Goal: Use online tool/utility: Utilize a website feature to perform a specific function

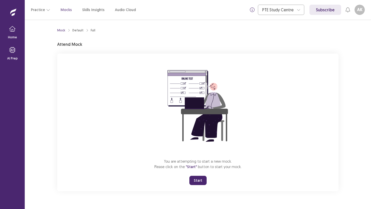
click at [197, 177] on button "Start" at bounding box center [197, 180] width 17 height 9
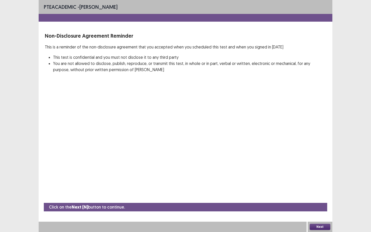
click at [318, 209] on button "Next" at bounding box center [320, 227] width 21 height 6
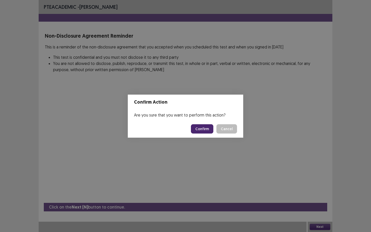
click at [203, 128] on button "Confirm" at bounding box center [202, 128] width 22 height 9
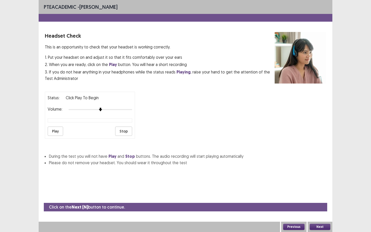
click at [55, 126] on button "Play" at bounding box center [55, 130] width 15 height 9
click at [317, 209] on button "Next" at bounding box center [320, 227] width 21 height 6
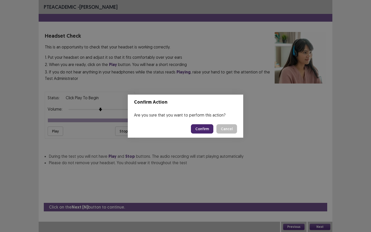
click at [205, 126] on button "Confirm" at bounding box center [202, 128] width 22 height 9
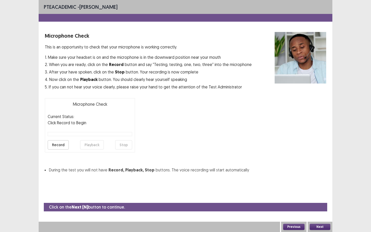
click at [56, 144] on button "Record" at bounding box center [58, 144] width 21 height 9
click at [121, 143] on button "Stop" at bounding box center [123, 144] width 17 height 9
click at [87, 143] on button "Playback" at bounding box center [92, 144] width 24 height 9
click at [89, 145] on button "Playback" at bounding box center [92, 144] width 24 height 9
click at [96, 143] on button "Playback" at bounding box center [92, 144] width 24 height 9
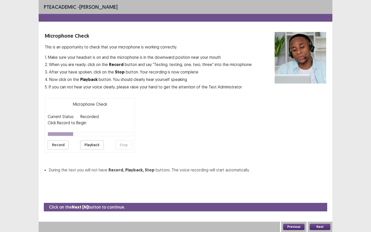
click at [87, 145] on button "Playback" at bounding box center [92, 144] width 24 height 9
click at [63, 146] on button "Record" at bounding box center [58, 144] width 21 height 9
click at [124, 144] on button "Stop" at bounding box center [123, 144] width 17 height 9
click at [89, 145] on button "Playback" at bounding box center [92, 144] width 24 height 9
click at [94, 146] on button "Playback" at bounding box center [92, 144] width 24 height 9
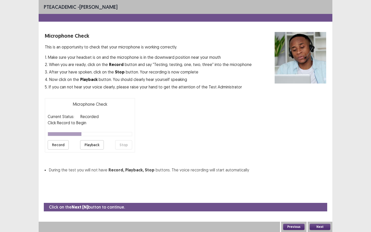
click at [94, 146] on button "Playback" at bounding box center [92, 144] width 24 height 9
drag, startPoint x: 44, startPoint y: 170, endPoint x: 155, endPoint y: 175, distance: 111.1
click at [155, 175] on div "PTE academic - Aash K Microphone Check This is an opportunity to check that you…" at bounding box center [186, 91] width 294 height 183
click at [95, 144] on button "Playback" at bounding box center [92, 144] width 24 height 9
click at [96, 149] on button "Playback" at bounding box center [92, 144] width 24 height 9
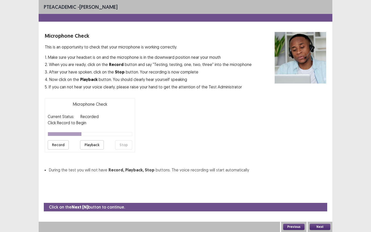
click at [95, 145] on button "Playback" at bounding box center [92, 144] width 24 height 9
click at [57, 144] on button "Record" at bounding box center [58, 144] width 21 height 9
click at [129, 146] on button "Stop" at bounding box center [123, 144] width 17 height 9
click at [91, 144] on button "Playback" at bounding box center [92, 144] width 24 height 9
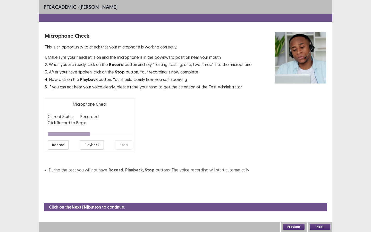
click at [91, 142] on button "Playback" at bounding box center [92, 144] width 24 height 9
click at [92, 148] on button "Playback" at bounding box center [92, 144] width 24 height 9
click at [63, 147] on button "Record" at bounding box center [58, 144] width 21 height 9
click at [123, 144] on button "Stop" at bounding box center [123, 144] width 17 height 9
click at [90, 141] on button "Playback" at bounding box center [92, 144] width 24 height 9
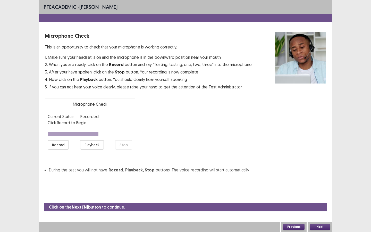
click at [92, 147] on button "Playback" at bounding box center [92, 144] width 24 height 9
click at [92, 144] on button "Playback" at bounding box center [92, 144] width 24 height 9
click at [294, 209] on button "Previous" at bounding box center [293, 227] width 21 height 6
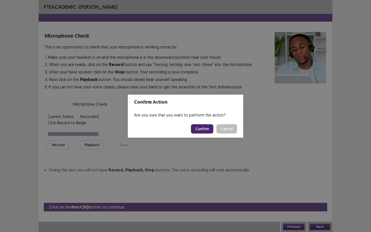
click at [202, 131] on button "Confirm" at bounding box center [202, 128] width 22 height 9
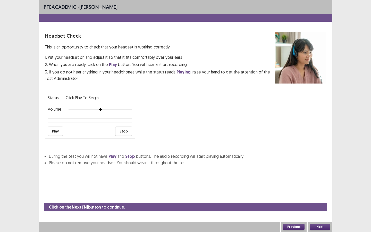
click at [54, 127] on button "Play" at bounding box center [55, 130] width 15 height 9
click at [125, 129] on button "Stop" at bounding box center [123, 130] width 17 height 9
click at [318, 209] on button "Next" at bounding box center [320, 227] width 21 height 6
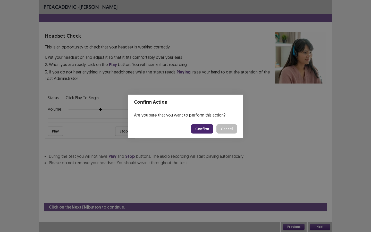
click at [208, 127] on button "Confirm" at bounding box center [202, 128] width 22 height 9
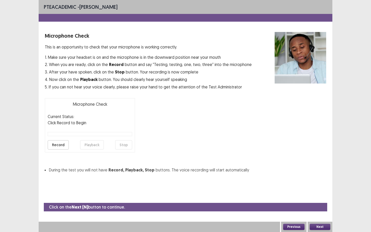
click at [62, 144] on button "Record" at bounding box center [58, 144] width 21 height 9
click at [119, 143] on button "Stop" at bounding box center [123, 144] width 17 height 9
click at [89, 146] on button "Playback" at bounding box center [92, 144] width 24 height 9
click at [260, 120] on div "Microphone Check This is an opportunity to check that your microphone is workin…" at bounding box center [185, 102] width 281 height 141
click at [251, 94] on div "Microphone Check This is an opportunity to check that your microphone is workin…" at bounding box center [185, 102] width 281 height 141
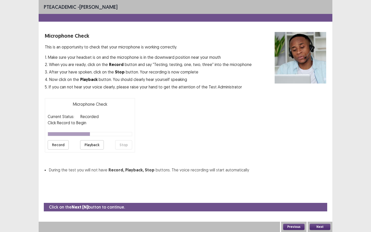
click at [92, 143] on button "Playback" at bounding box center [92, 144] width 24 height 9
click at [65, 143] on button "Record" at bounding box center [58, 144] width 21 height 9
click at [130, 145] on button "Stop" at bounding box center [123, 144] width 17 height 9
click at [93, 145] on button "Playback" at bounding box center [92, 144] width 24 height 9
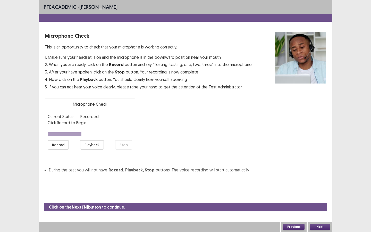
click at [50, 147] on button "Record" at bounding box center [58, 144] width 21 height 9
click at [126, 145] on button "Stop" at bounding box center [123, 144] width 17 height 9
click at [89, 144] on button "Playback" at bounding box center [92, 144] width 24 height 9
click at [288, 209] on button "Previous" at bounding box center [293, 227] width 21 height 6
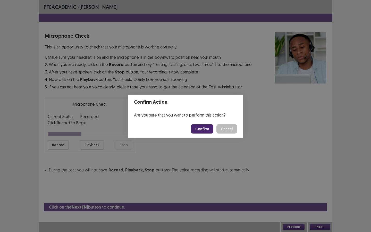
click at [204, 129] on button "Confirm" at bounding box center [202, 128] width 22 height 9
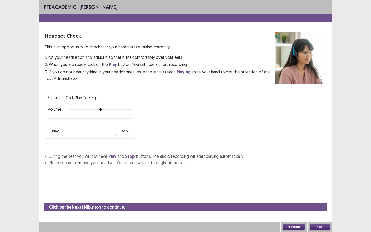
click at [297, 209] on button "Previous" at bounding box center [293, 227] width 21 height 6
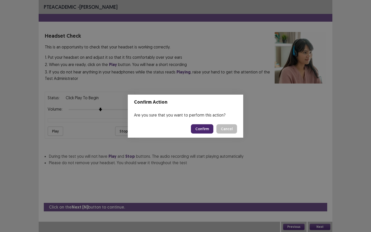
click at [205, 126] on button "Confirm" at bounding box center [202, 128] width 22 height 9
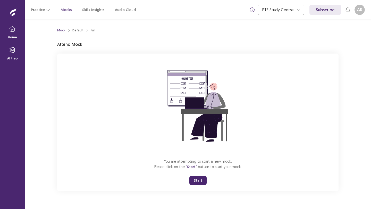
click at [17, 9] on icon at bounding box center [12, 12] width 23 height 8
click at [12, 12] on icon at bounding box center [12, 12] width 23 height 8
click at [12, 30] on icon "button" at bounding box center [12, 28] width 6 height 5
